Goal: Task Accomplishment & Management: Use online tool/utility

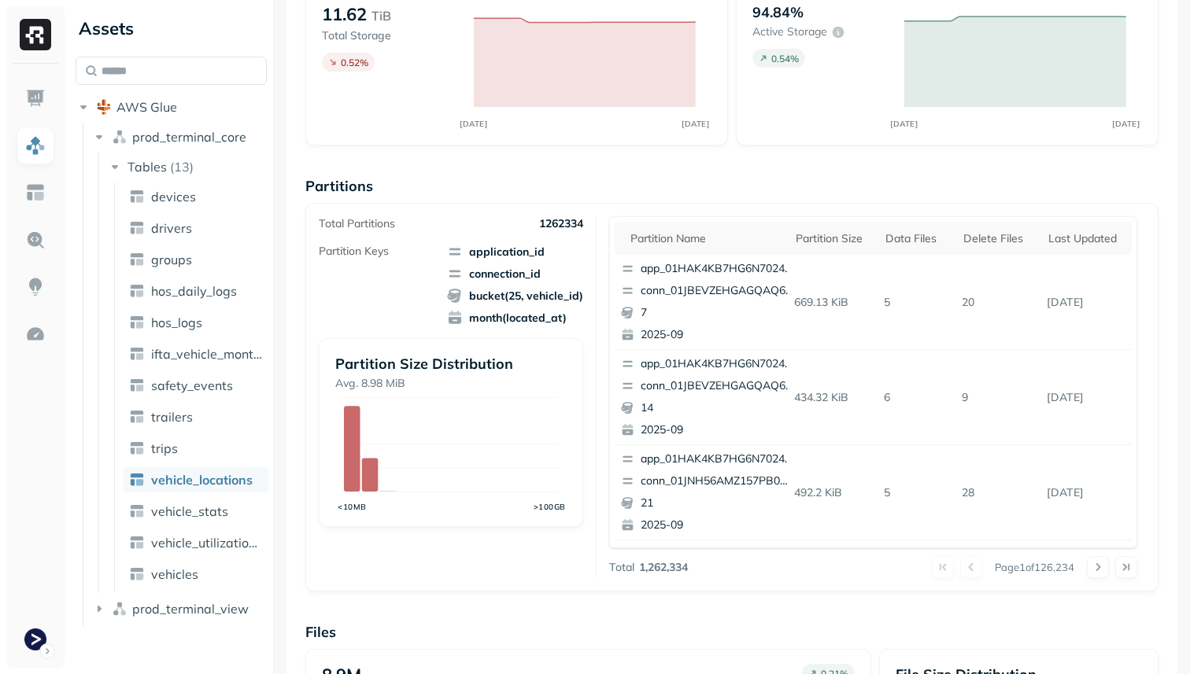
scroll to position [374, 0]
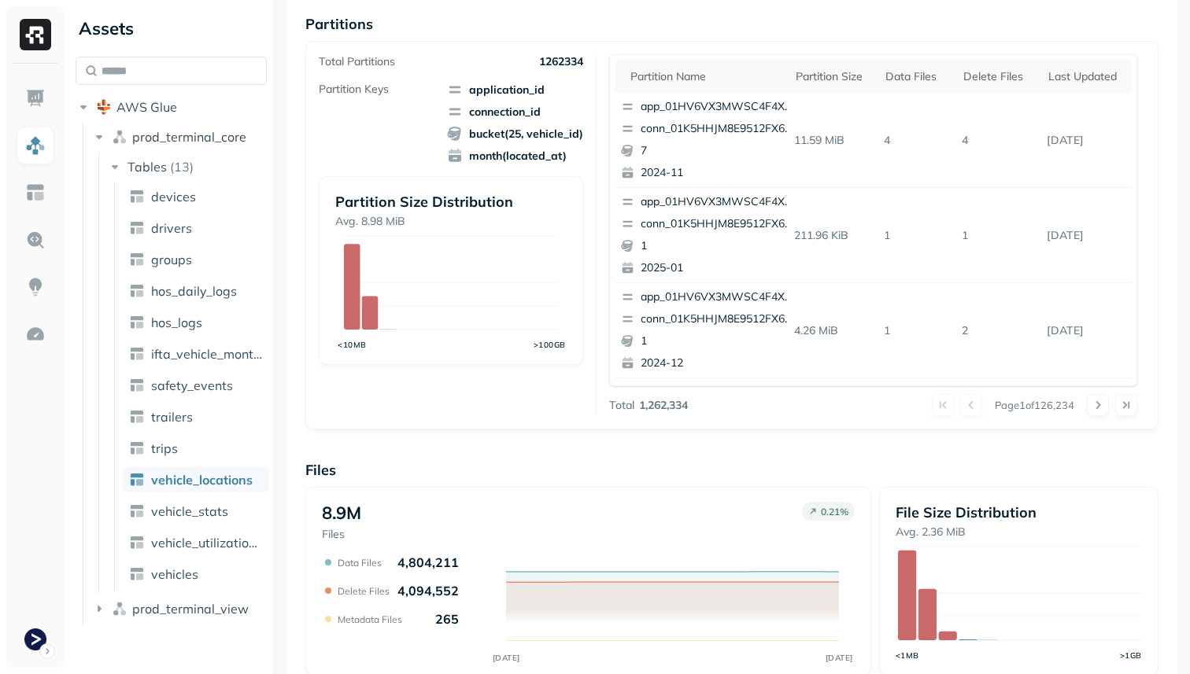
scroll to position [227, 0]
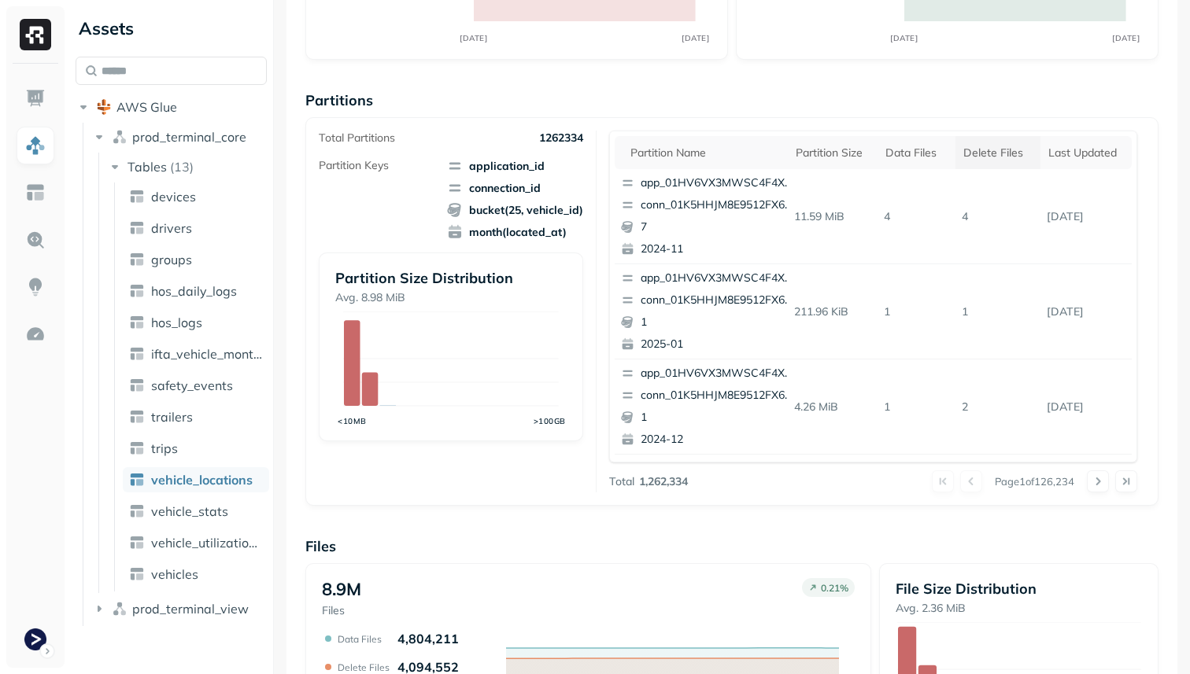
click at [1005, 146] on div "Delete Files" at bounding box center [997, 153] width 69 height 15
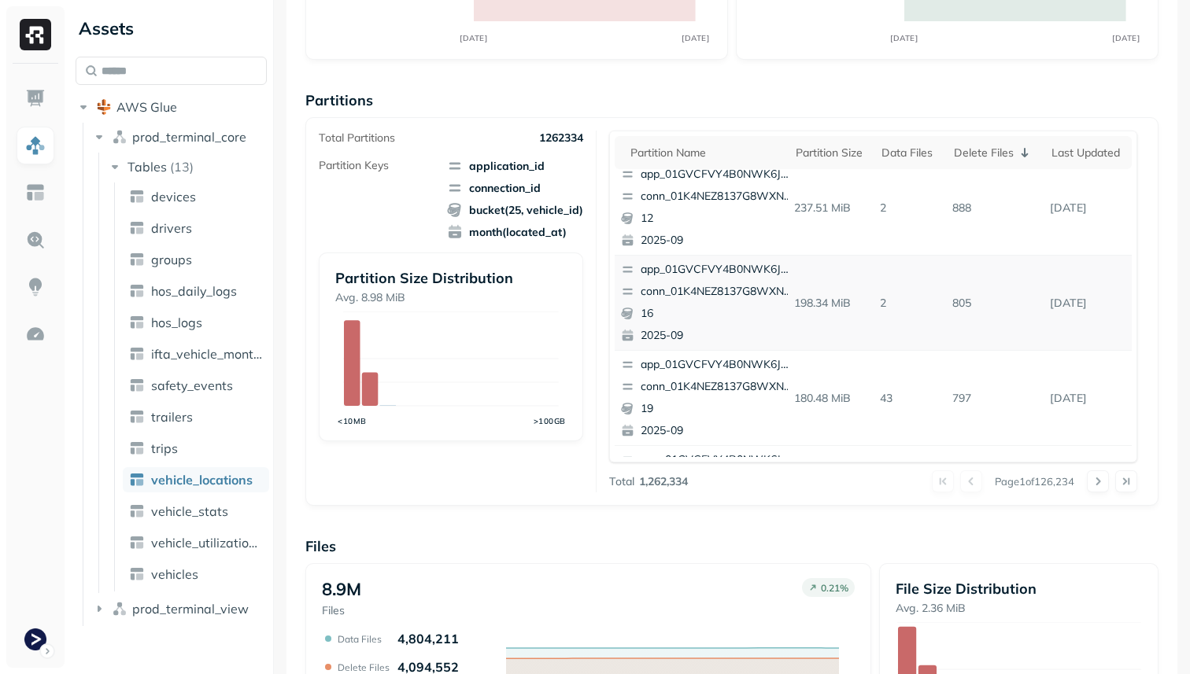
scroll to position [0, 0]
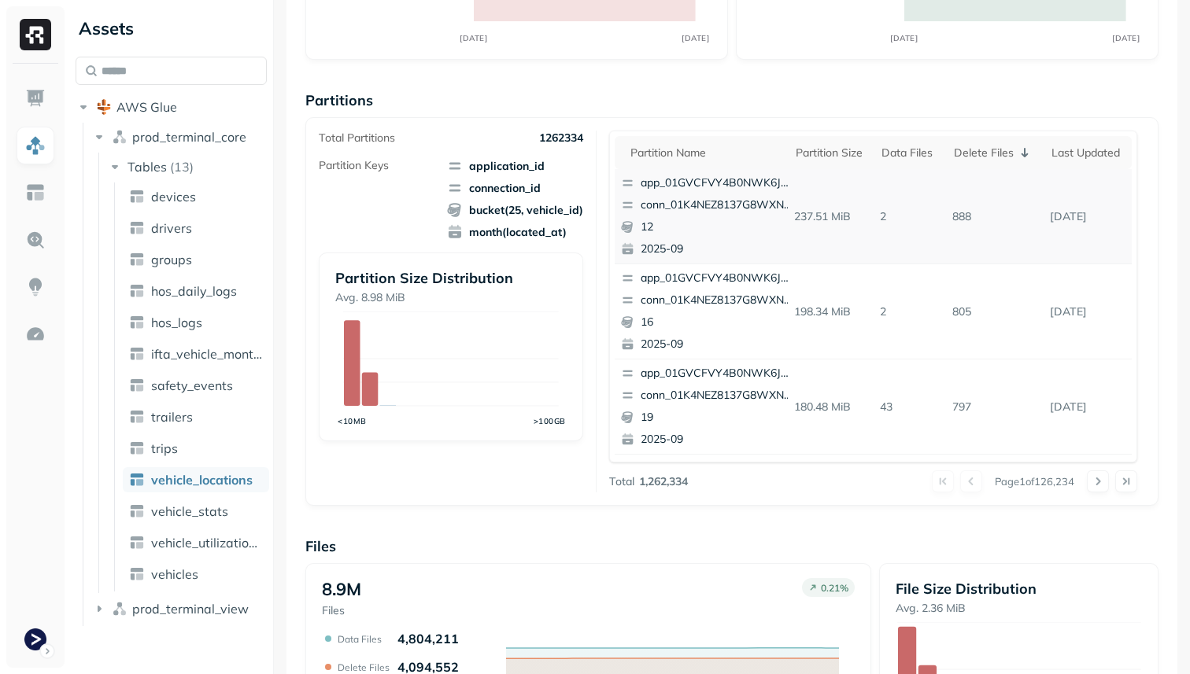
click at [717, 205] on p "conn_01K4NEZ8137G8WXNV00CK90XW1" at bounding box center [717, 206] width 153 height 16
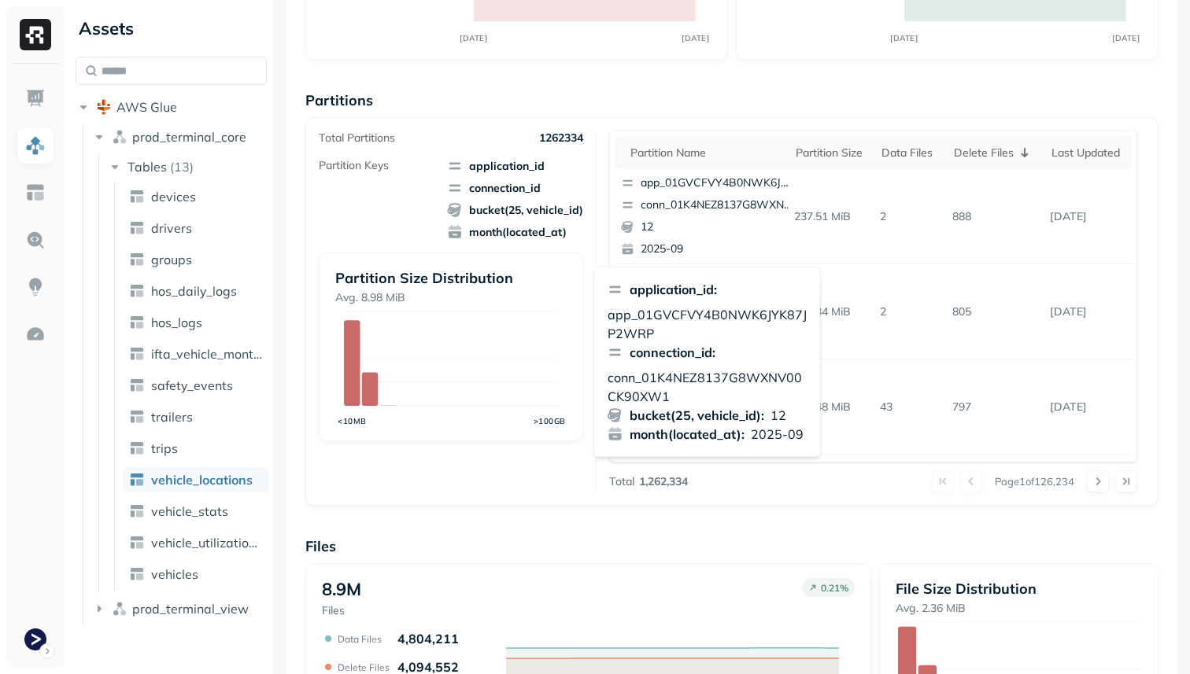
click at [827, 95] on p "Partitions" at bounding box center [731, 100] width 853 height 18
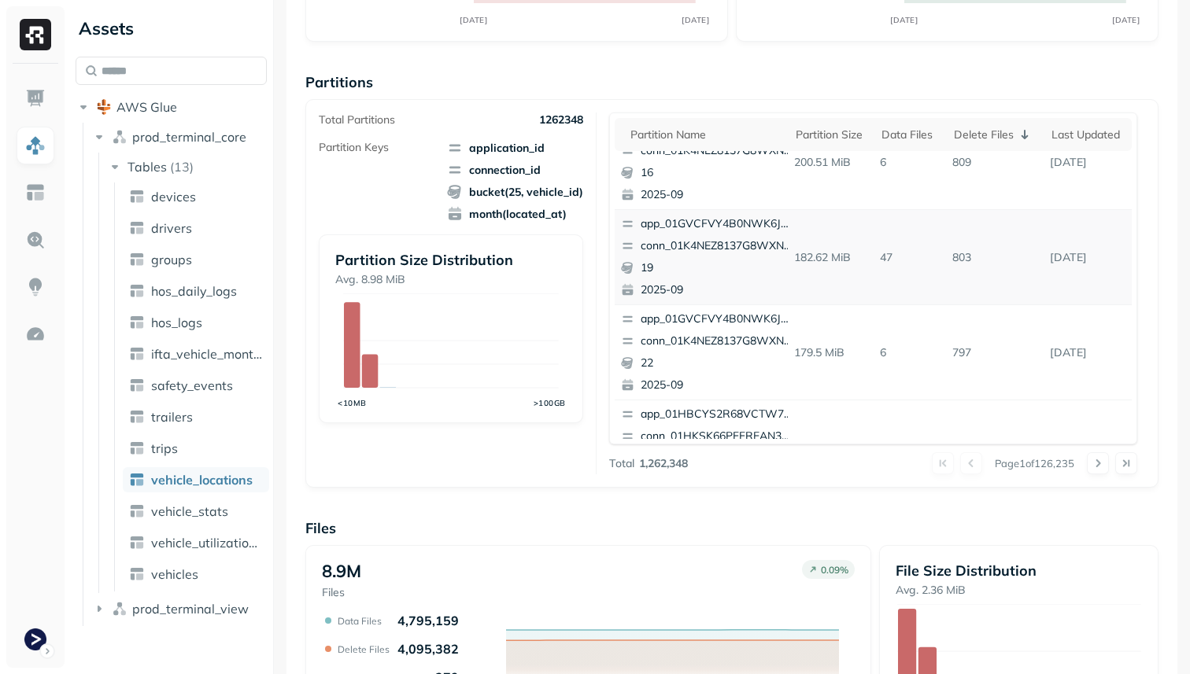
scroll to position [168, 0]
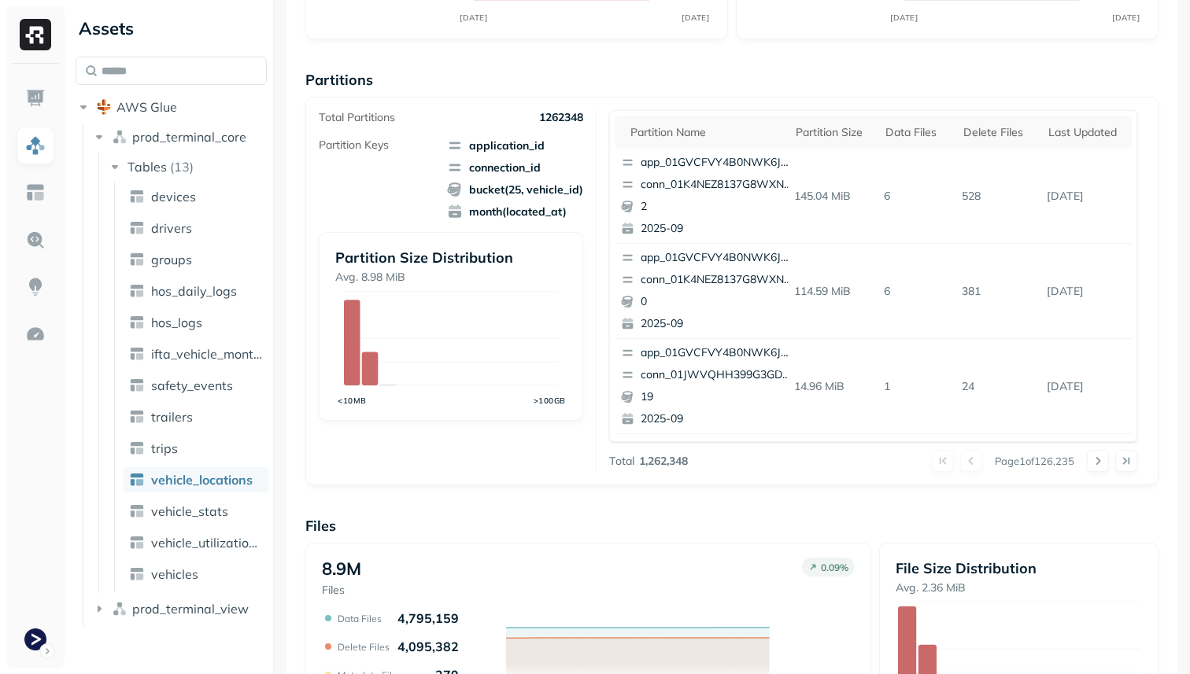
scroll to position [529, 0]
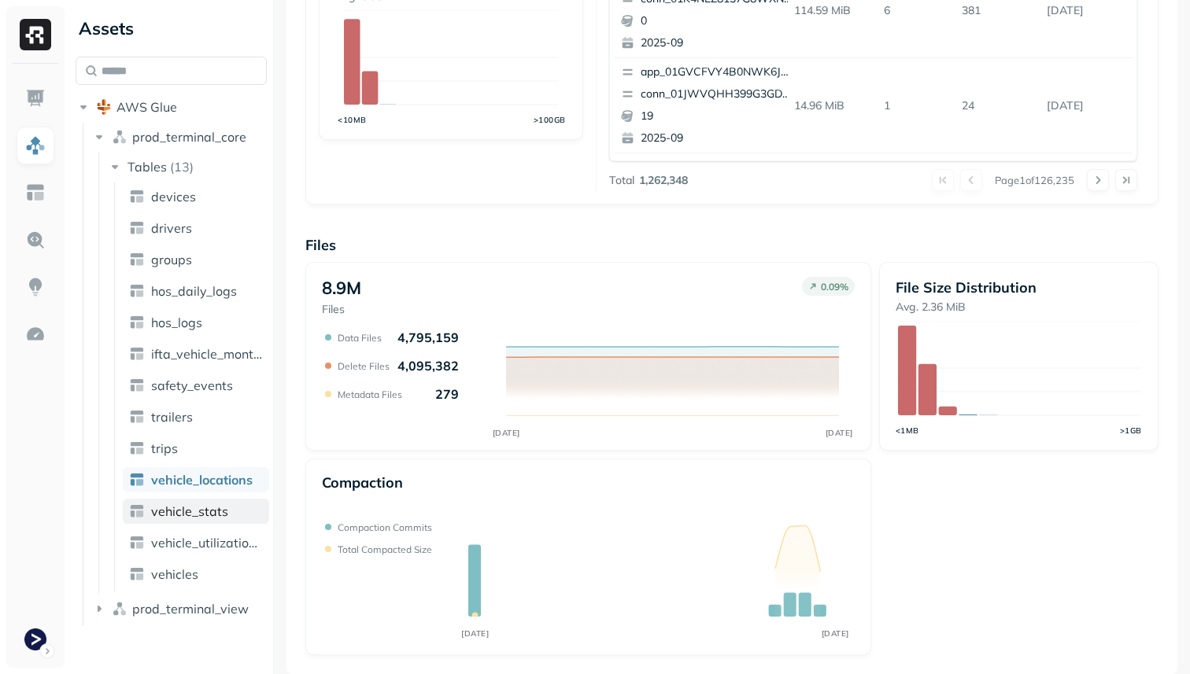
click at [231, 509] on link "vehicle_stats" at bounding box center [196, 511] width 146 height 25
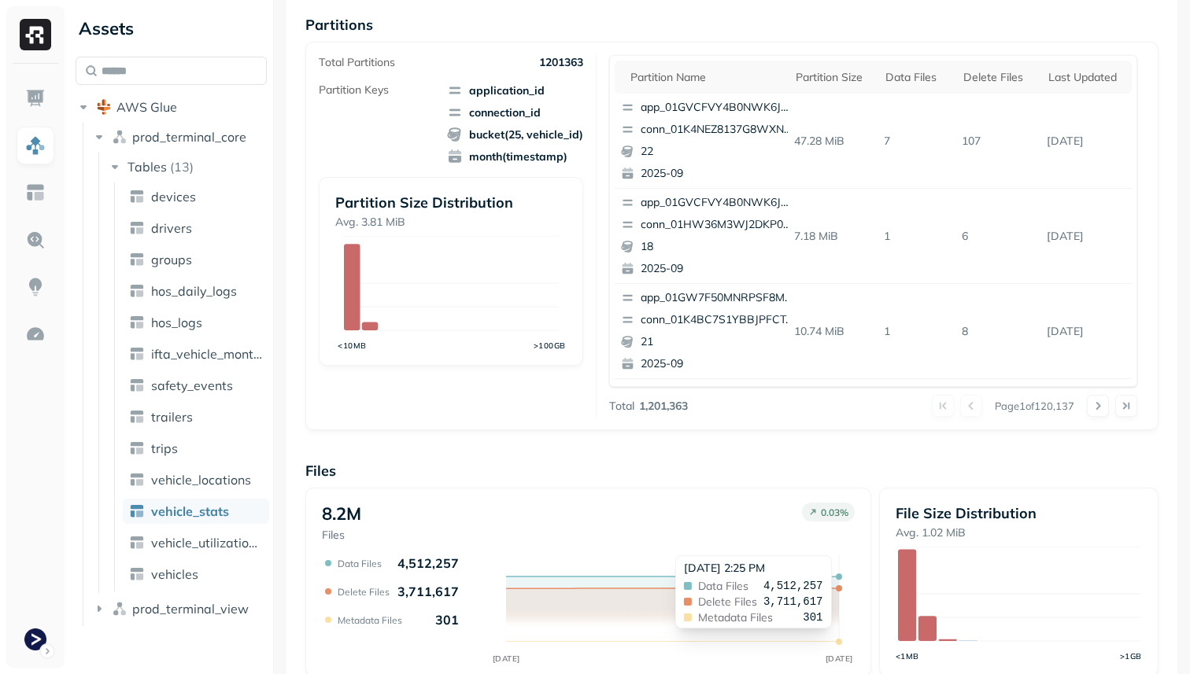
scroll to position [230, 0]
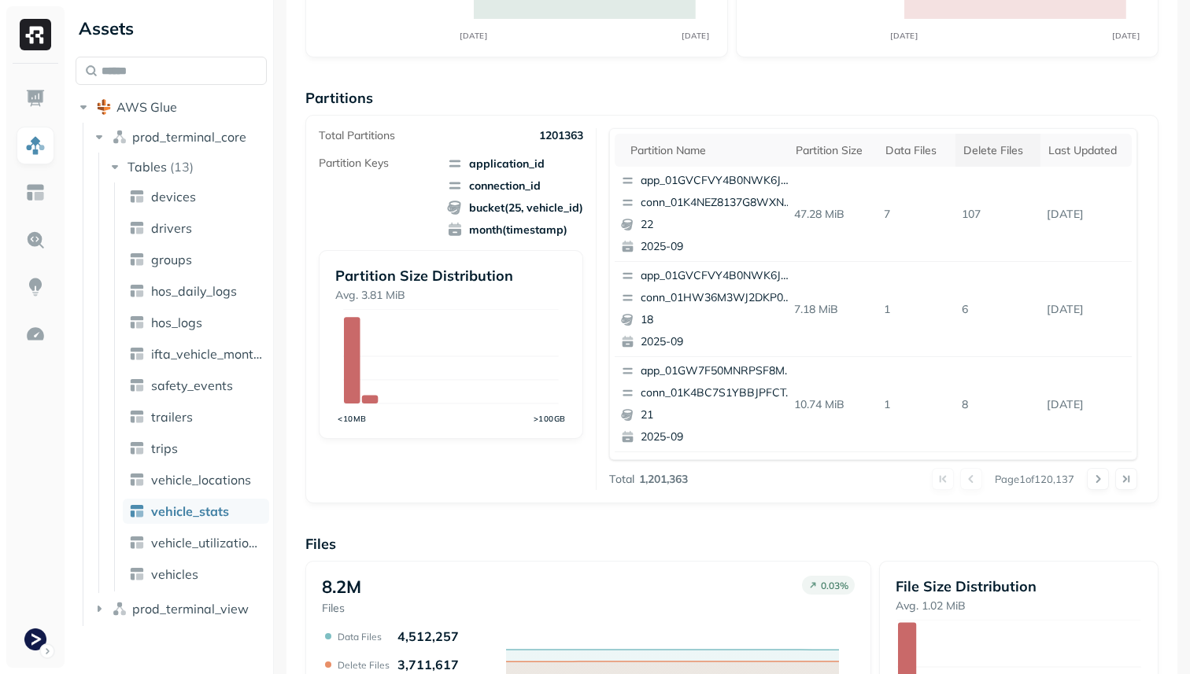
click at [969, 157] on th "Delete Files" at bounding box center [997, 150] width 85 height 33
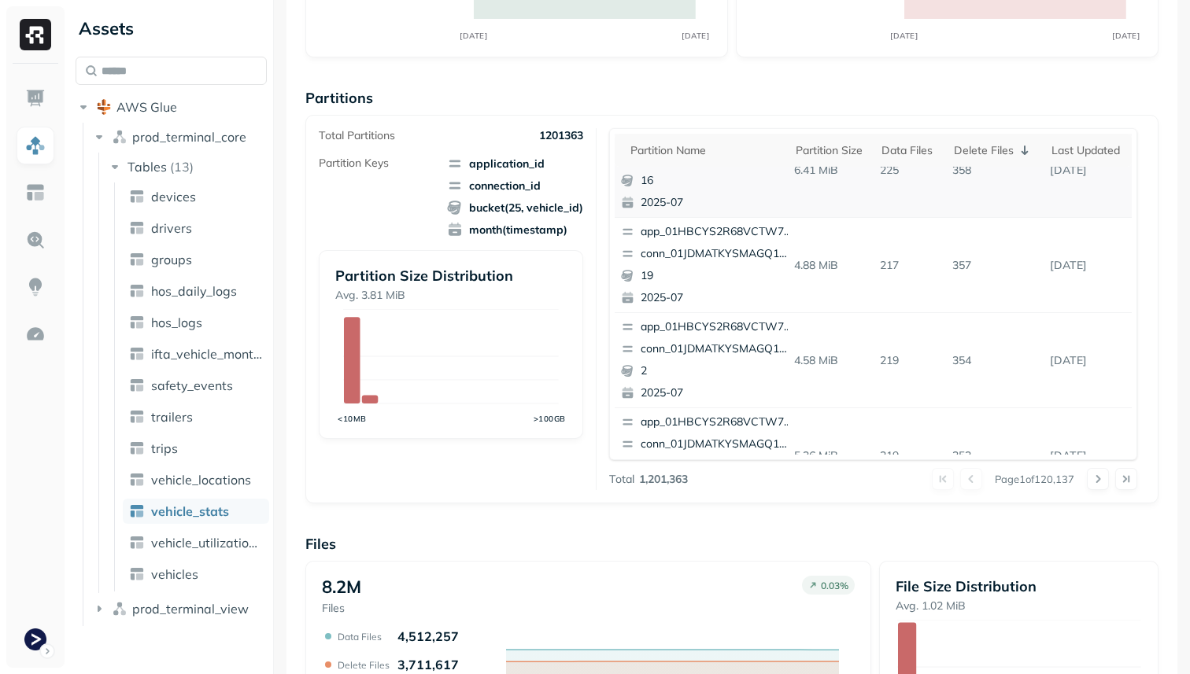
scroll to position [0, 0]
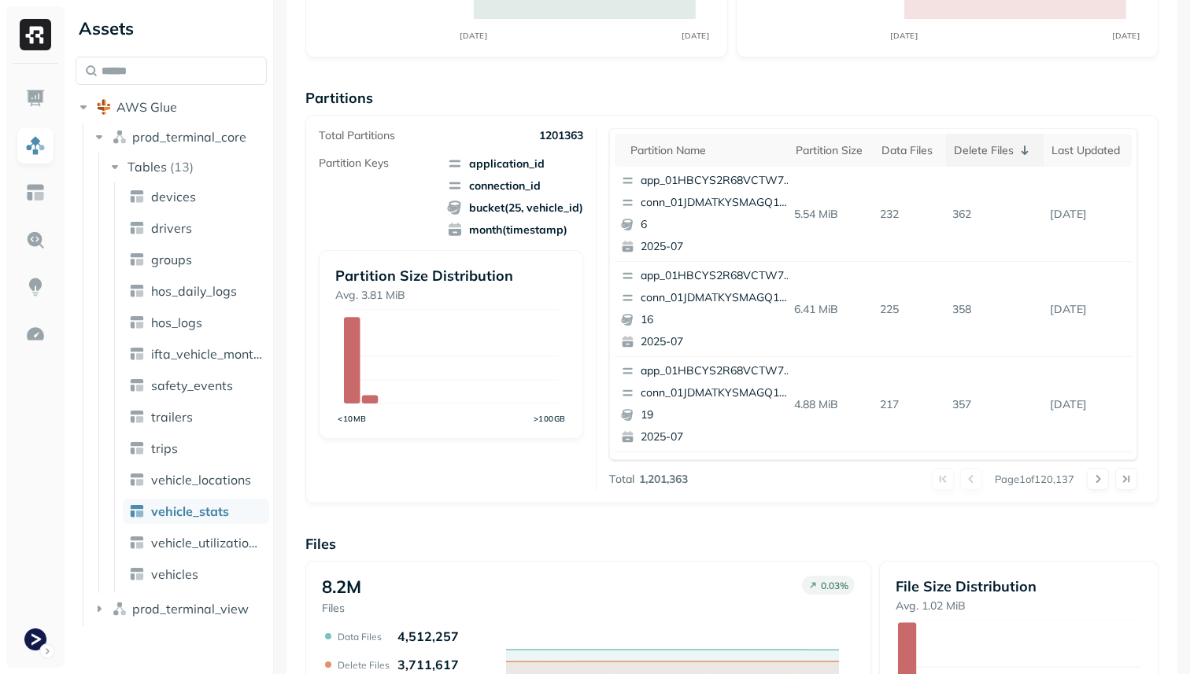
click at [990, 146] on div "Delete Files" at bounding box center [995, 150] width 83 height 19
click at [990, 146] on div "Delete Files" at bounding box center [997, 150] width 69 height 15
